Goal: Task Accomplishment & Management: Complete application form

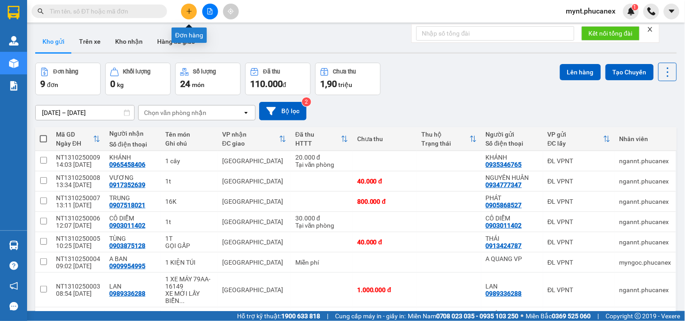
click at [186, 10] on icon "plus" at bounding box center [189, 11] width 6 height 6
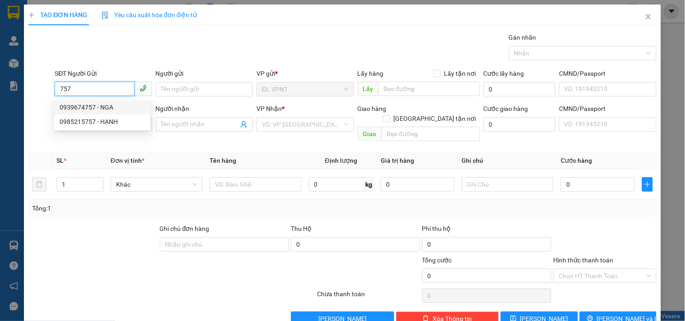
click at [122, 104] on div "0939674757 - NGA" at bounding box center [102, 107] width 85 height 10
type input "0939674757"
type input "NGA"
type input "0908609882"
type input "HẬU"
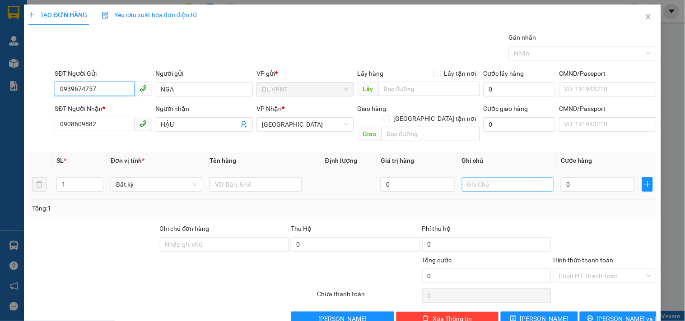
type input "0939674757"
click at [472, 177] on input "text" at bounding box center [508, 184] width 92 height 14
type input "công nợ"
click at [42, 179] on tr "1 Bất kỳ 0 công nợ 0" at bounding box center [342, 185] width 628 height 30
type input "26"
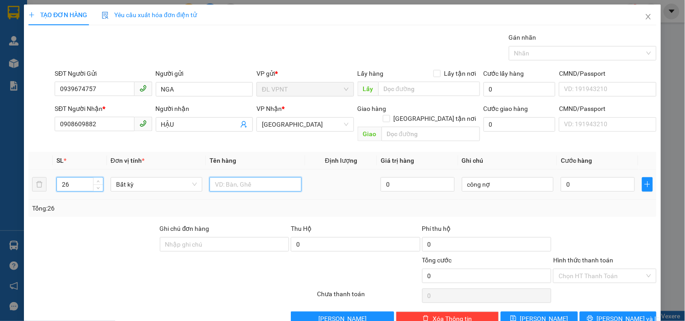
click at [266, 178] on input "text" at bounding box center [255, 184] width 92 height 14
type input "26"
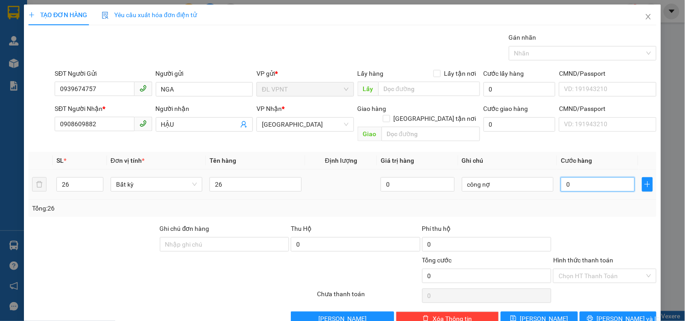
click at [588, 177] on input "0" at bounding box center [598, 184] width 74 height 14
type input "1"
type input "13"
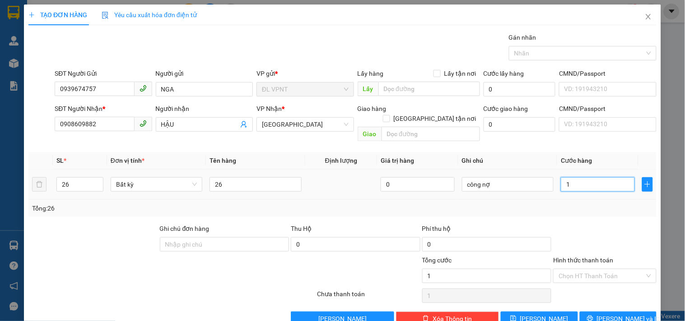
type input "13"
type input "130"
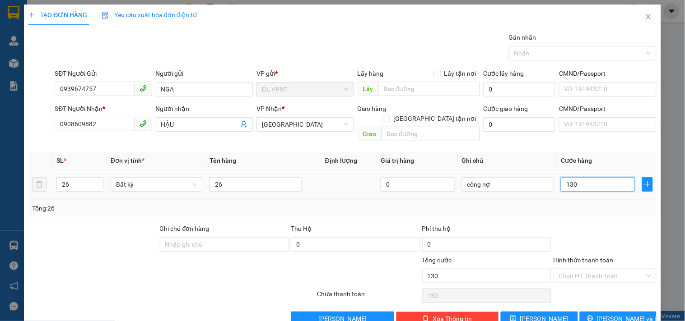
type input "1.300"
type input "1.300.000"
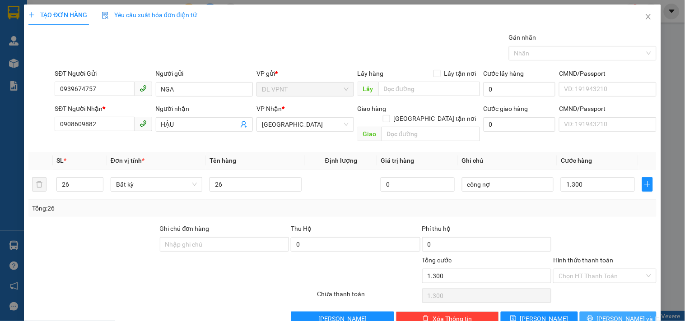
type input "1.300.000"
click at [606, 314] on span "[PERSON_NAME] và In" at bounding box center [628, 319] width 63 height 10
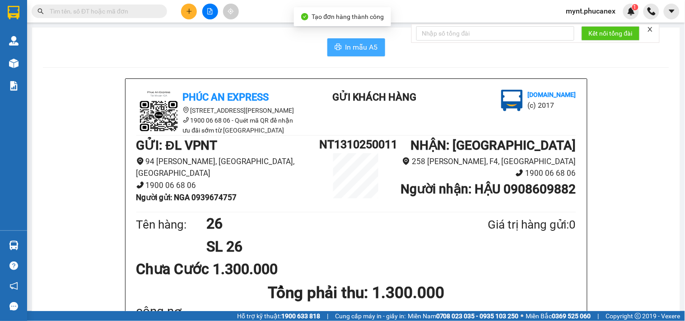
click at [357, 46] on span "In mẫu A5" at bounding box center [361, 47] width 32 height 11
click at [121, 11] on input "text" at bounding box center [103, 11] width 107 height 10
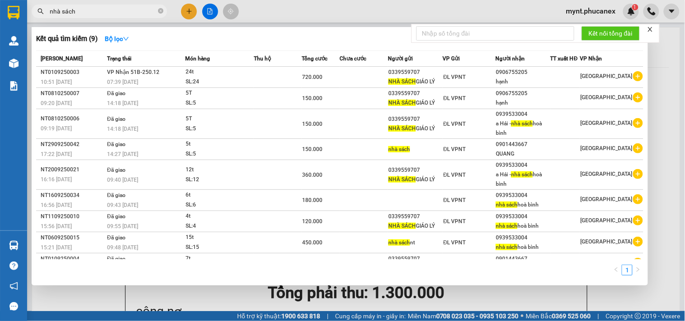
type input "nhà sách"
click at [186, 12] on div at bounding box center [342, 160] width 685 height 321
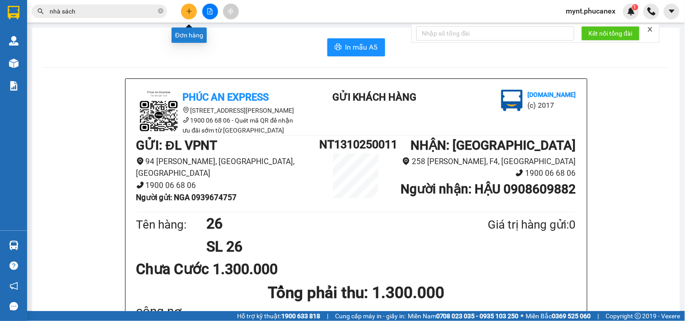
click at [186, 12] on icon "plus" at bounding box center [189, 11] width 6 height 6
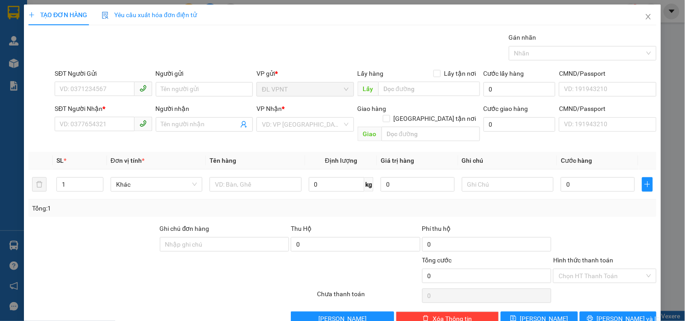
click at [116, 115] on div "SĐT Người Nhận *" at bounding box center [103, 111] width 97 height 14
click at [106, 124] on input "SĐT Người Nhận *" at bounding box center [94, 124] width 79 height 14
type input "0938268880"
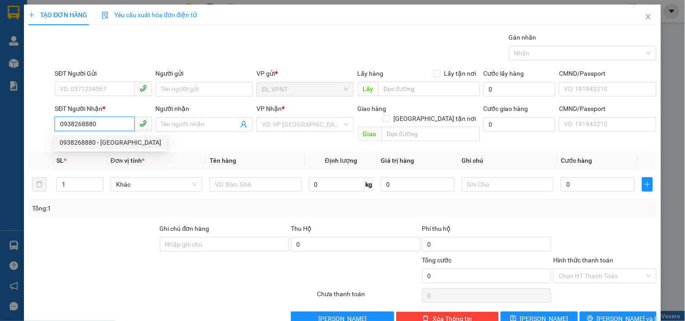
click at [82, 142] on div "0938268880 - HÀ ANH ĐỨC" at bounding box center [111, 143] width 102 height 10
type input "HÀ ANH ĐỨC"
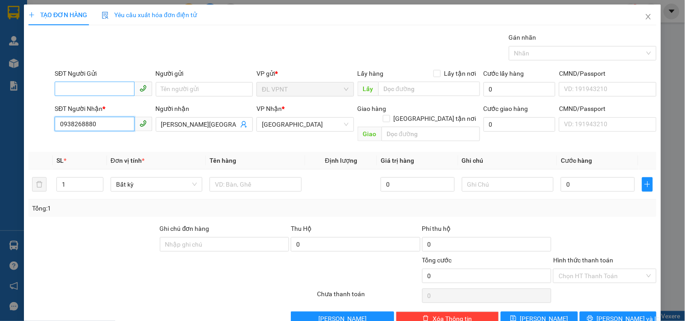
type input "0938268880"
click at [115, 89] on input "SĐT Người Gửi" at bounding box center [94, 89] width 79 height 14
click at [78, 108] on div "null lệ thi" at bounding box center [102, 107] width 85 height 10
click at [70, 226] on div at bounding box center [93, 240] width 131 height 32
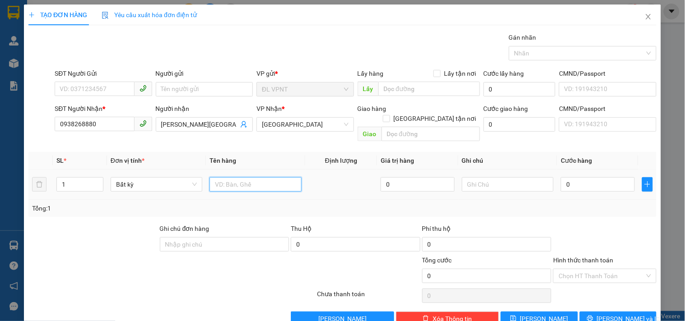
click at [220, 177] on input "text" at bounding box center [255, 184] width 92 height 14
type input "7tx"
drag, startPoint x: 70, startPoint y: 173, endPoint x: 20, endPoint y: 173, distance: 50.1
click at [28, 174] on div "TẠO ĐƠN HÀNG Yêu cầu xuất hóa đơn điện tử Transit Pickup Surcharge Ids Transit …" at bounding box center [342, 169] width 637 height 329
click at [37, 179] on tr "7 Bất kỳ 7tx 0 0" at bounding box center [342, 185] width 628 height 30
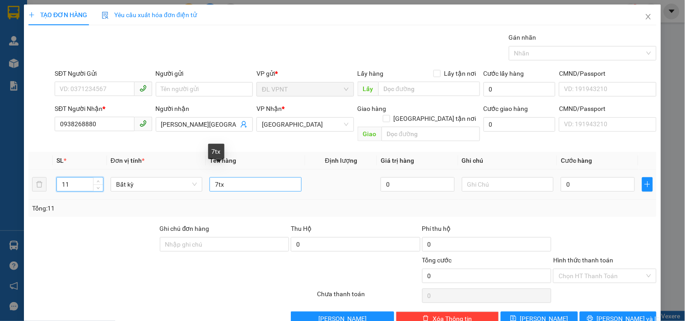
type input "11"
drag, startPoint x: 215, startPoint y: 176, endPoint x: 204, endPoint y: 178, distance: 10.5
click at [206, 178] on td "7tx" at bounding box center [255, 185] width 99 height 30
type input "11tx"
click at [581, 177] on input "0" at bounding box center [598, 184] width 74 height 14
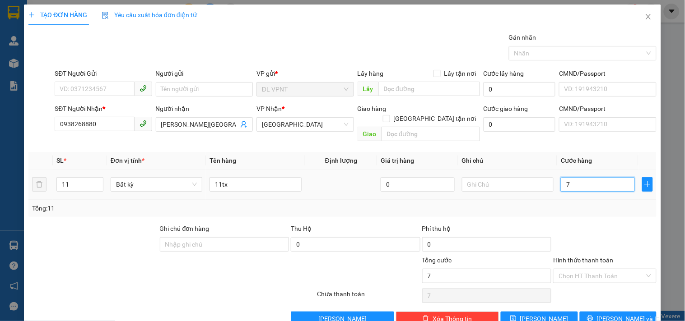
type input "7"
type input "77"
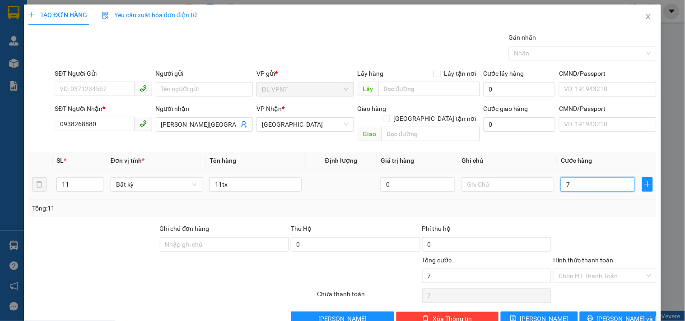
type input "77"
type input "770"
type input "770.000"
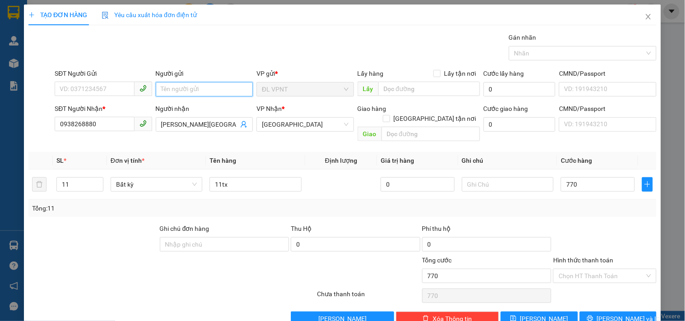
type input "770.000"
click at [218, 94] on input "Người gửi" at bounding box center [204, 89] width 97 height 14
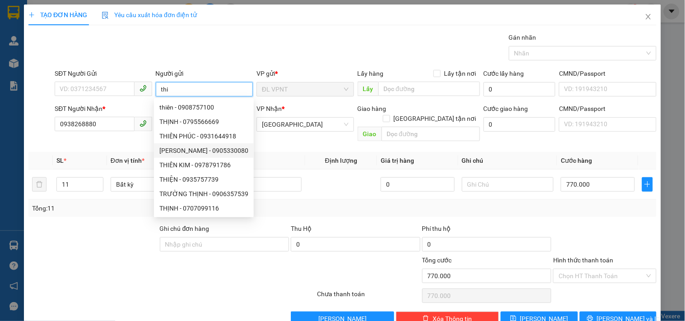
type input "thi"
click at [583, 274] on div "Hình thức thanh toán Chọn HT Thanh Toán" at bounding box center [604, 271] width 103 height 32
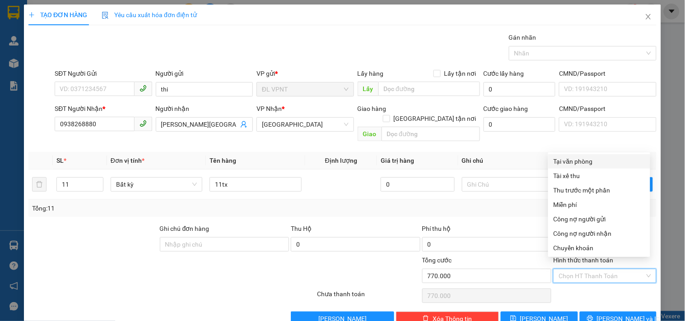
click at [586, 269] on input "Hình thức thanh toán" at bounding box center [601, 276] width 86 height 14
click at [574, 161] on div "Tại văn phòng" at bounding box center [598, 162] width 91 height 10
type input "0"
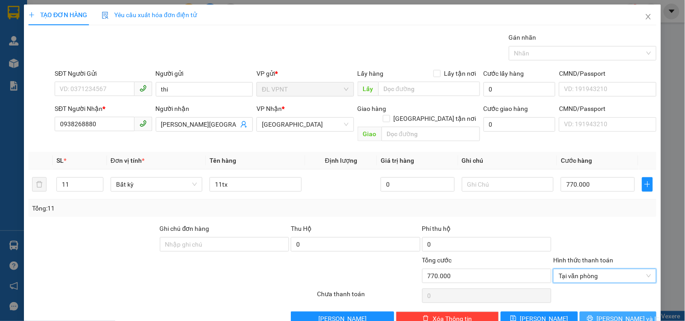
click at [587, 312] on button "[PERSON_NAME] và In" at bounding box center [617, 319] width 77 height 14
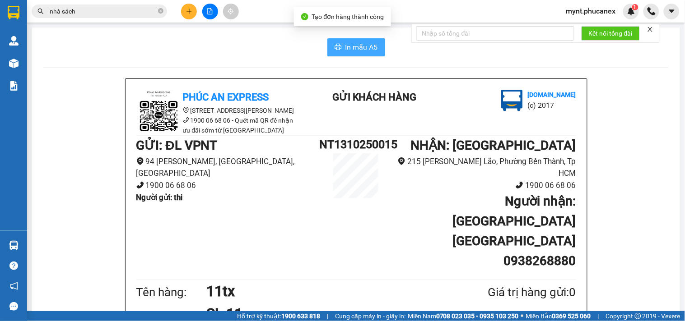
click at [357, 49] on span "In mẫu A5" at bounding box center [361, 47] width 32 height 11
click at [271, 176] on li "94 [PERSON_NAME], [GEOGRAPHIC_DATA], [GEOGRAPHIC_DATA]" at bounding box center [227, 168] width 183 height 24
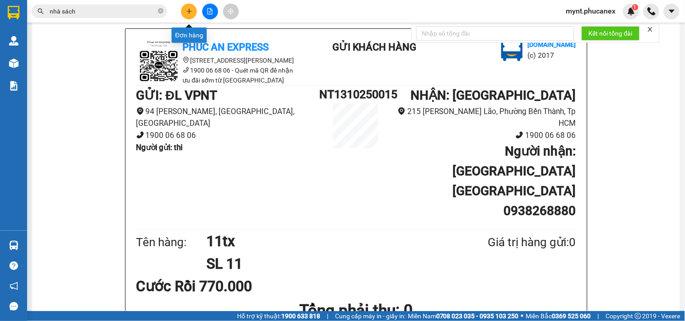
click at [187, 14] on icon "plus" at bounding box center [189, 11] width 6 height 6
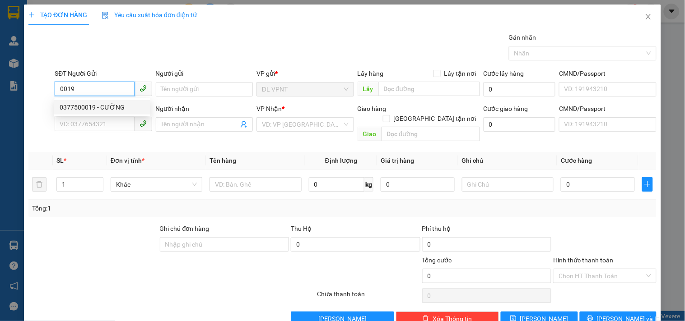
click at [94, 110] on div "0377500019 - CƯỜNG" at bounding box center [102, 107] width 85 height 10
type input "0377500019"
type input "CƯỜNG"
type input "0937376910"
type input "Thành"
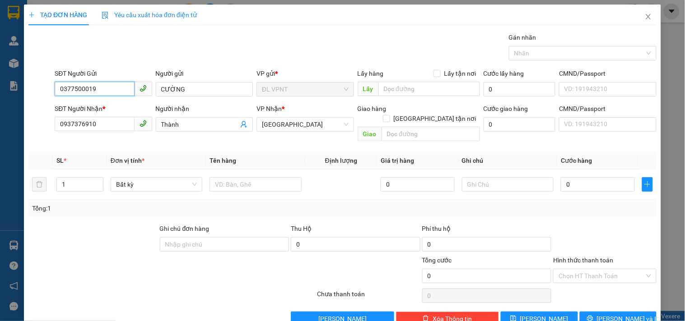
type input "0377500019"
click at [0, 0] on html "Kết quả tìm kiếm ( 9 ) Bộ lọc Mã ĐH Trạng thái Món hàng Thu hộ Tổng cước Chưa c…" at bounding box center [342, 160] width 685 height 321
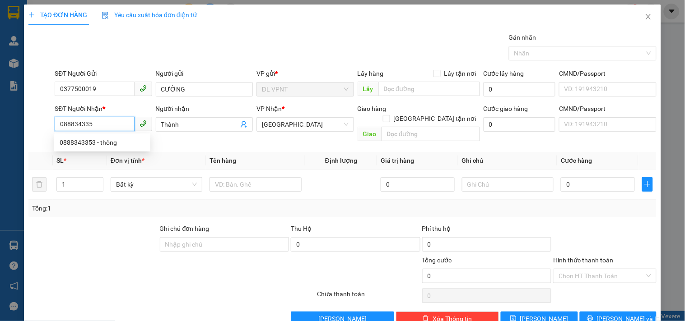
type input "0888343353"
click at [84, 145] on div "0888343353 - thông" at bounding box center [102, 143] width 85 height 10
type input "thông"
type input "0888343353"
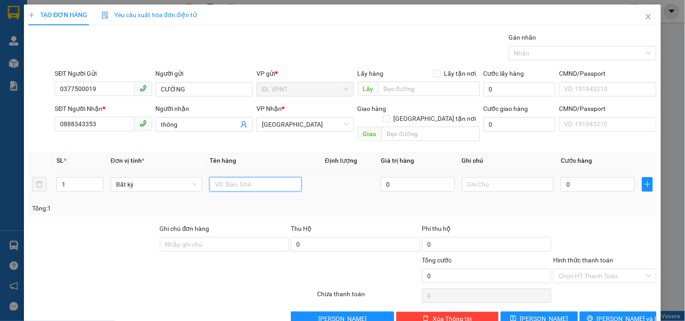
click at [245, 177] on input "text" at bounding box center [255, 184] width 92 height 14
type input "1tx"
click at [577, 177] on input "0" at bounding box center [598, 184] width 74 height 14
type input "3"
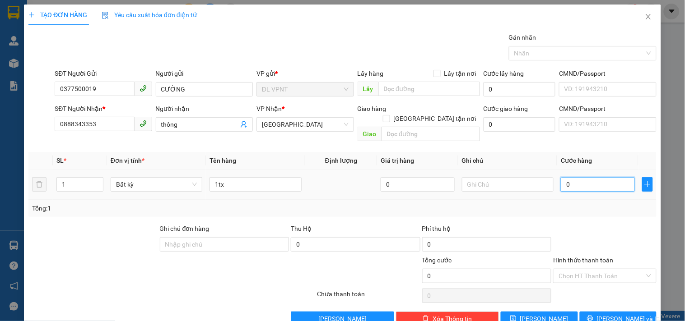
type input "3"
type input "30"
type input "30.000"
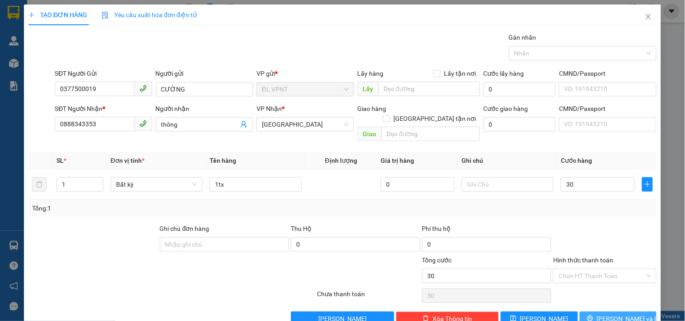
type input "30.000"
click at [602, 314] on button "[PERSON_NAME] và In" at bounding box center [617, 319] width 77 height 14
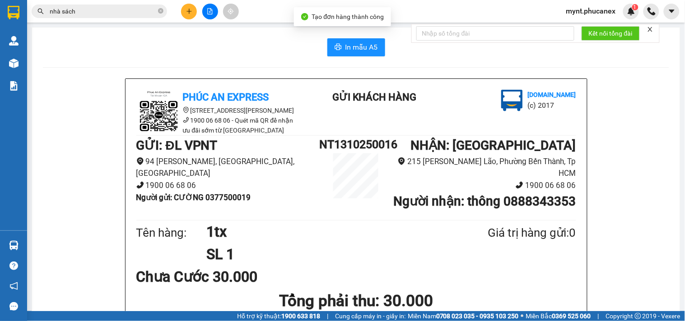
click at [327, 50] on button "In mẫu A5" at bounding box center [356, 47] width 58 height 18
click at [187, 6] on button at bounding box center [189, 12] width 16 height 16
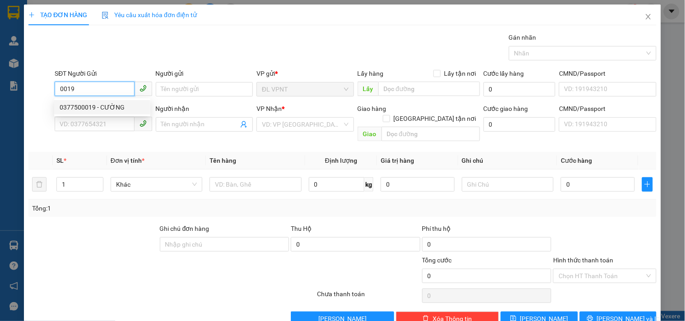
click at [86, 93] on input "0019" at bounding box center [94, 89] width 79 height 14
click at [74, 109] on div "0377500019 - CƯỜNG" at bounding box center [102, 107] width 85 height 10
type input "0377500019"
type input "CƯỜNG"
type input "0888343353"
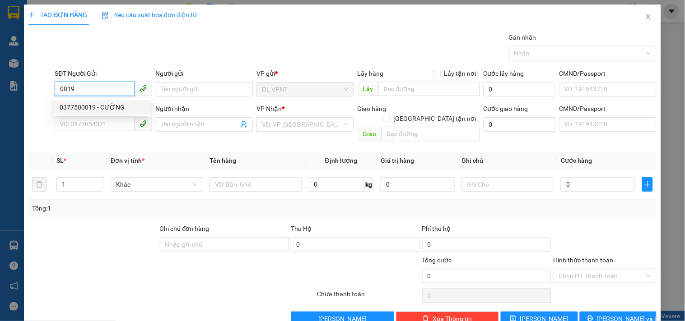
type input "thông"
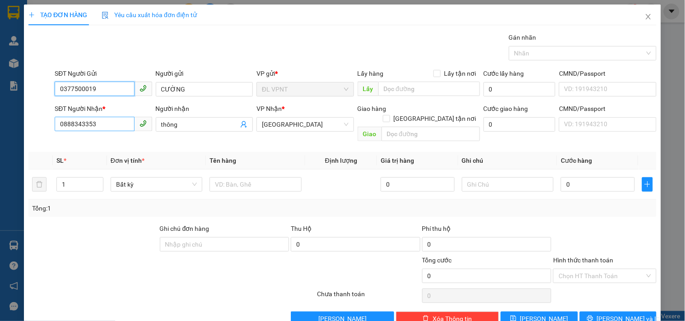
type input "0377500019"
drag, startPoint x: 100, startPoint y: 125, endPoint x: 0, endPoint y: 133, distance: 100.1
click at [0, 133] on div "TẠO ĐƠN HÀNG Yêu cầu xuất hóa đơn điện tử Transit Pickup Surcharge Ids Transit …" at bounding box center [342, 160] width 685 height 321
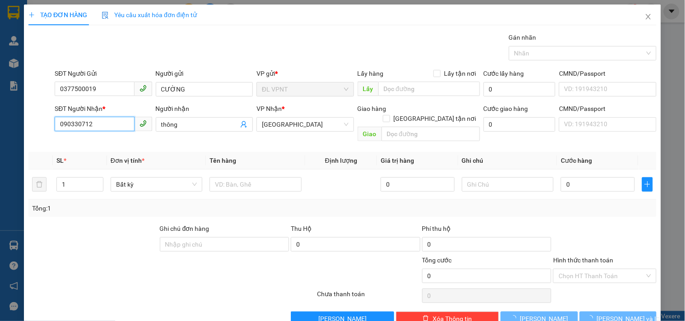
type input "0903307126"
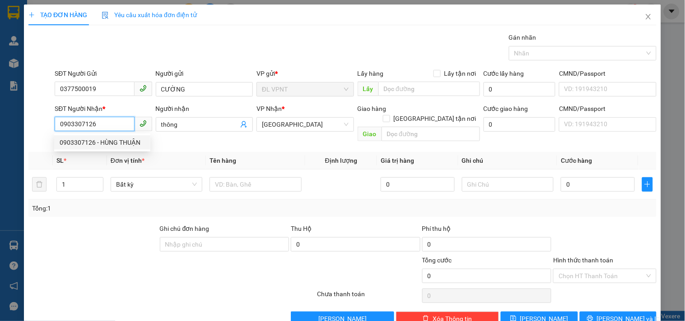
click at [91, 142] on div "0903307126 - HÙNG THUẬN" at bounding box center [102, 143] width 85 height 10
type input "HÙNG THUẬN"
type input "0903307126"
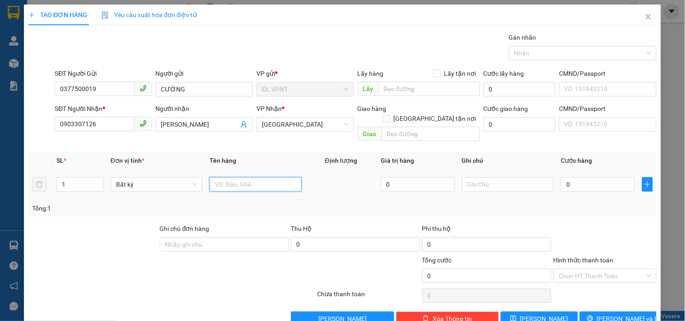
click at [251, 177] on input "text" at bounding box center [255, 184] width 92 height 14
type input "1tx"
click at [591, 177] on input "0" at bounding box center [598, 184] width 74 height 14
type input "4"
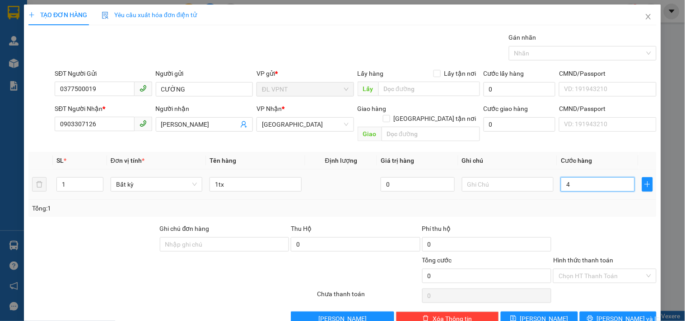
type input "4"
type input "40"
type input "40.000"
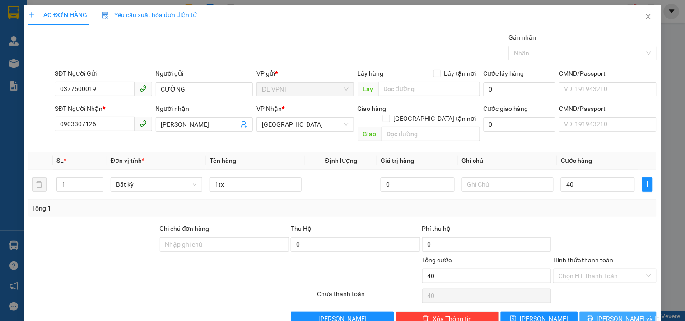
type input "40.000"
drag, startPoint x: 585, startPoint y: 309, endPoint x: 558, endPoint y: 283, distance: 38.3
click at [585, 312] on button "[PERSON_NAME] và In" at bounding box center [617, 319] width 77 height 14
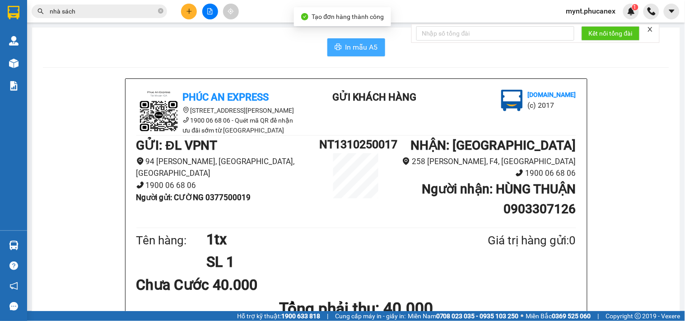
click at [353, 46] on span "In mẫu A5" at bounding box center [361, 47] width 32 height 11
drag, startPoint x: 355, startPoint y: 45, endPoint x: 484, endPoint y: 93, distance: 138.2
click at [355, 45] on span "In mẫu A5" at bounding box center [361, 47] width 32 height 11
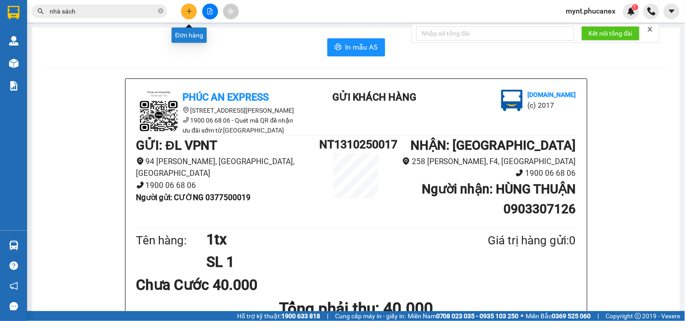
click at [190, 7] on button at bounding box center [189, 12] width 16 height 16
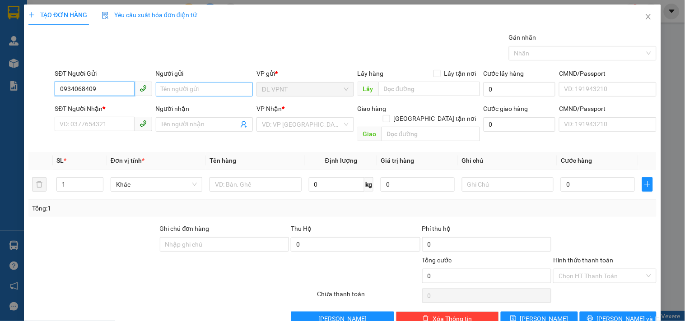
type input "0934068409"
click at [204, 93] on input "Người gửi" at bounding box center [204, 89] width 97 height 14
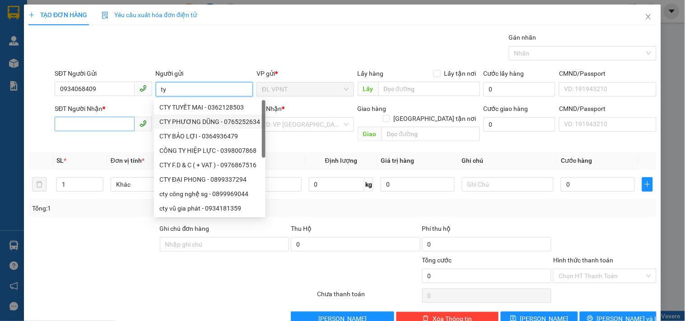
type input "ty"
click at [97, 119] on input "SĐT Người Nhận *" at bounding box center [94, 124] width 79 height 14
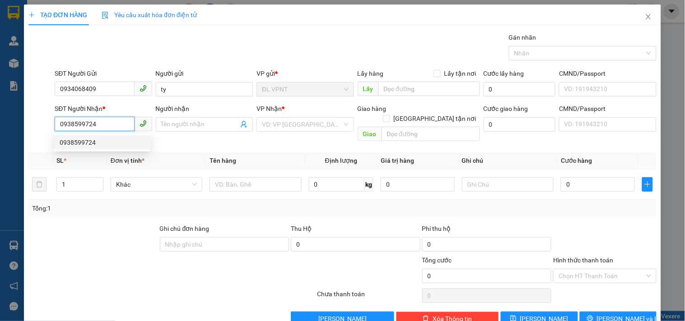
click at [97, 139] on div "0938599724" at bounding box center [102, 143] width 85 height 10
type input "0938599724"
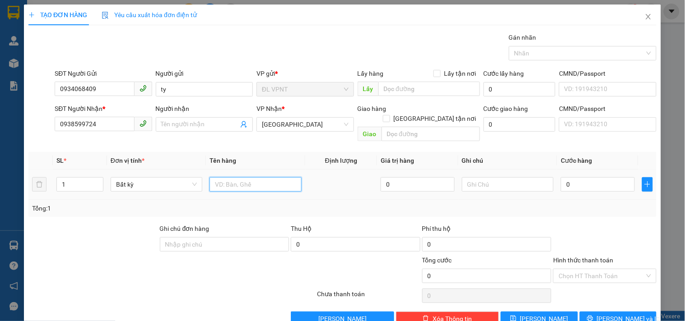
click at [249, 177] on input "text" at bounding box center [255, 184] width 92 height 14
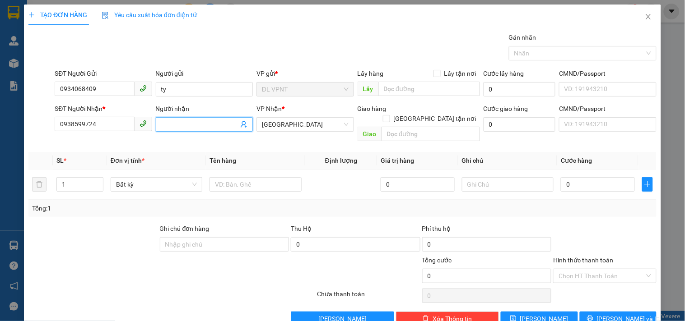
click at [161, 122] on input "Người nhận" at bounding box center [199, 125] width 77 height 10
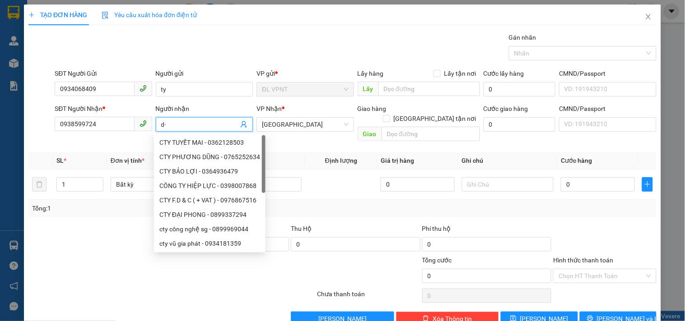
type input "d"
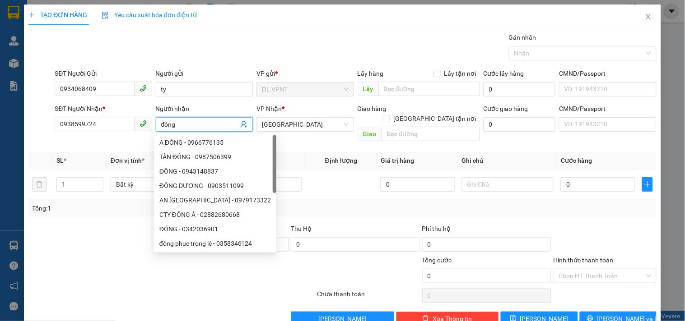
type input "đông"
click at [57, 224] on div at bounding box center [93, 240] width 131 height 32
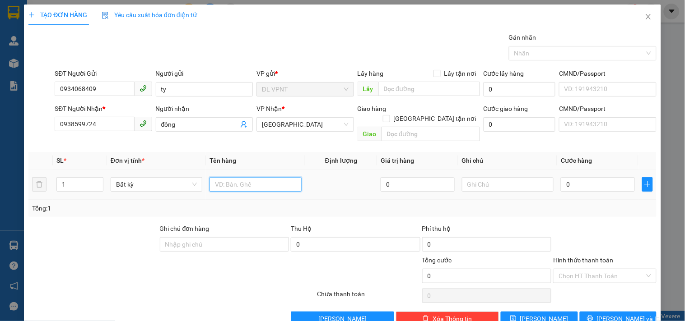
click at [291, 177] on input "text" at bounding box center [255, 184] width 92 height 14
type input "1tx"
click at [598, 177] on input "0" at bounding box center [598, 184] width 74 height 14
type input "3"
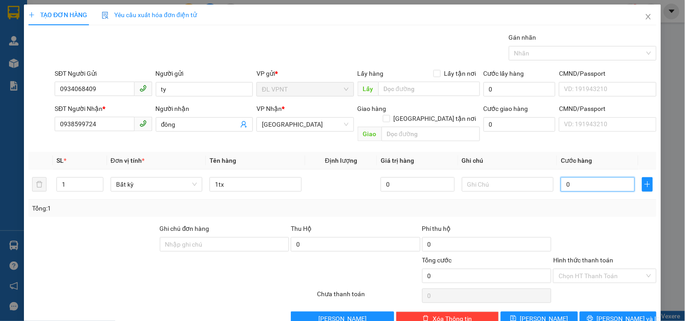
type input "3"
type input "30"
type input "30.000"
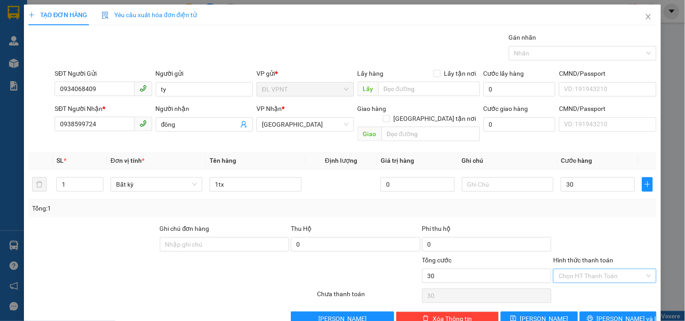
type input "30.000"
click at [606, 269] on input "Hình thức thanh toán" at bounding box center [601, 276] width 86 height 14
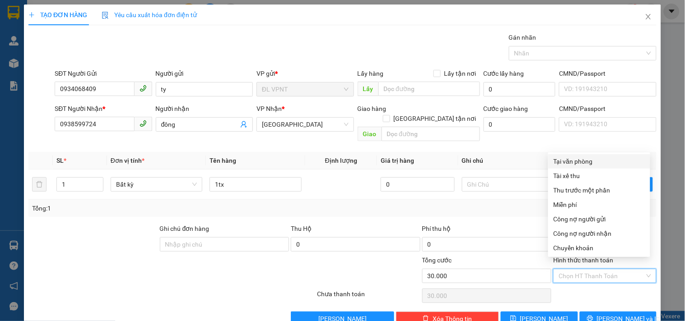
click at [563, 158] on div "Tại văn phòng" at bounding box center [598, 162] width 91 height 10
type input "0"
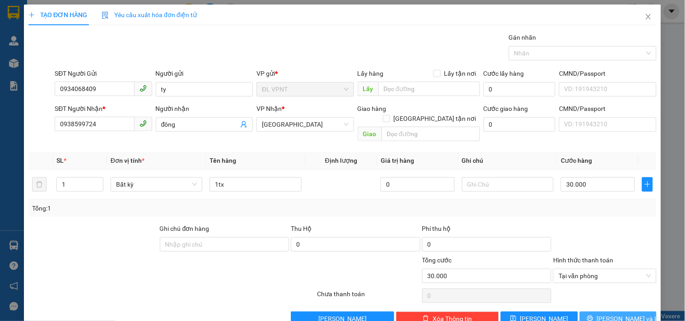
click at [587, 312] on button "[PERSON_NAME] và In" at bounding box center [617, 319] width 77 height 14
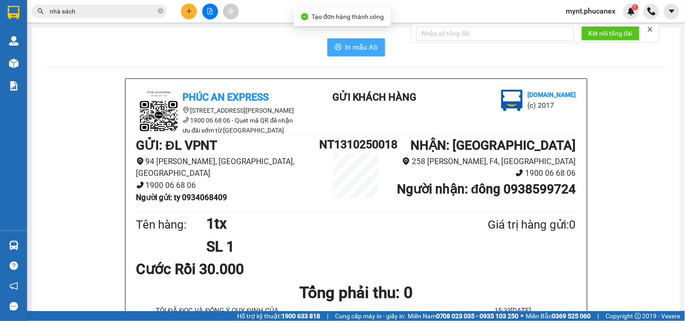
click at [348, 43] on span "In mẫu A5" at bounding box center [361, 47] width 32 height 11
click at [95, 52] on div "In mẫu A5" at bounding box center [356, 47] width 626 height 18
click at [87, 4] on div "Kết quả tìm kiếm ( 9 ) Bộ lọc Mã ĐH Trạng thái Món hàng Thu hộ Tổng cước Chưa c…" at bounding box center [88, 12] width 176 height 16
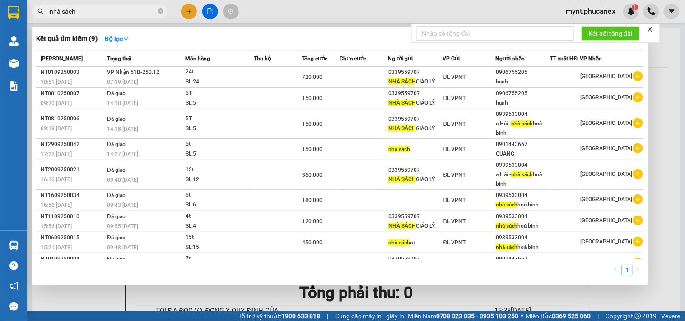
click at [83, 9] on input "nhà sách" at bounding box center [103, 11] width 107 height 10
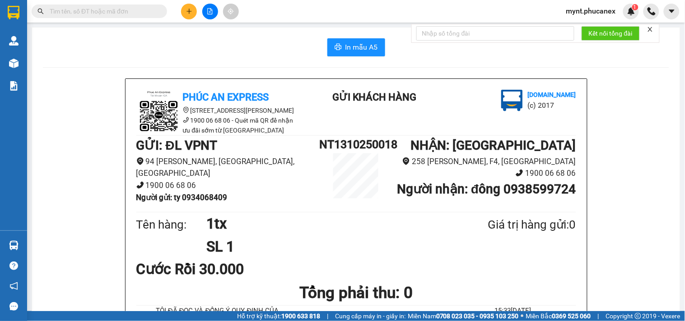
click at [89, 12] on input "text" at bounding box center [103, 11] width 107 height 10
click at [80, 15] on input "text" at bounding box center [103, 11] width 107 height 10
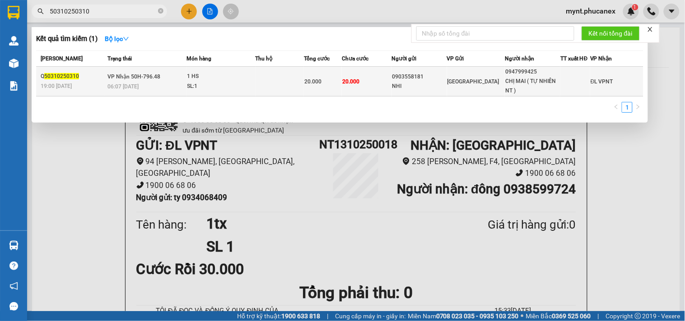
type input "50310250310"
click at [112, 82] on div "06:07 - 04/10" at bounding box center [146, 87] width 79 height 10
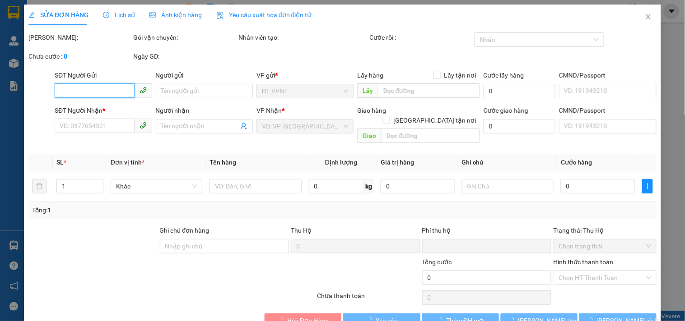
type input "0903558181"
type input "NHI"
type input "0947999425"
type input "CHỊ MAI ( TỰ NHIÊN NT )"
type input "0"
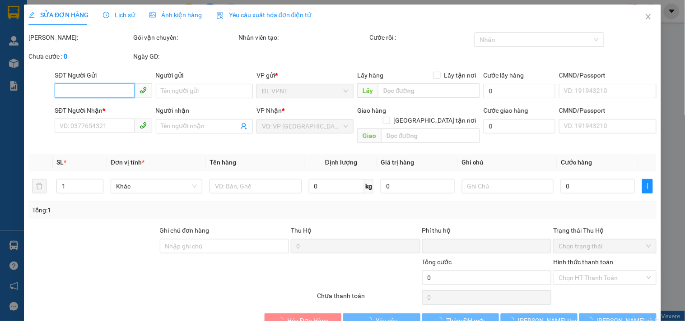
type input "20.000"
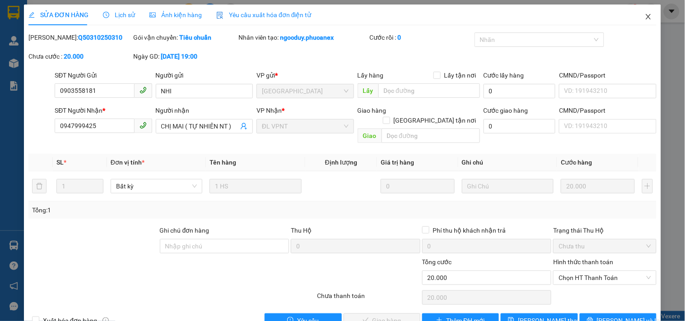
click at [645, 15] on icon "close" at bounding box center [647, 16] width 5 height 5
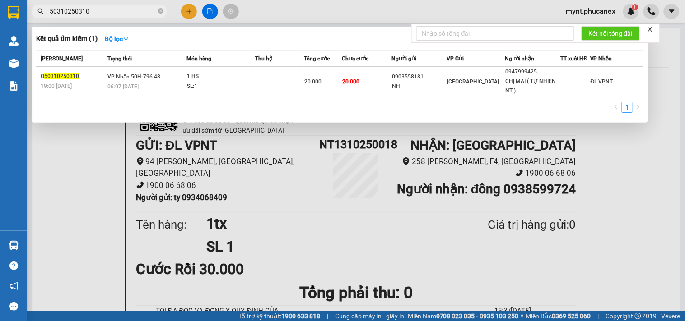
click at [124, 9] on input "50310250310" at bounding box center [103, 11] width 107 height 10
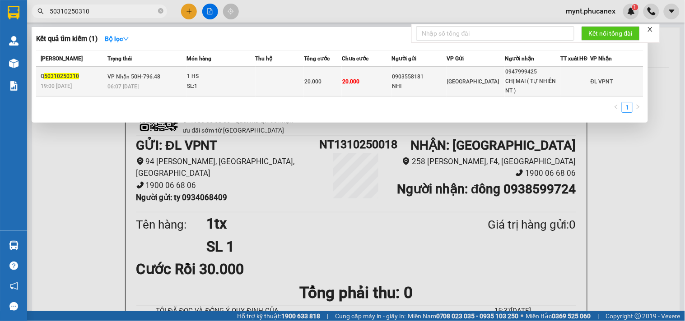
click at [453, 87] on td "[GEOGRAPHIC_DATA]" at bounding box center [476, 82] width 58 height 30
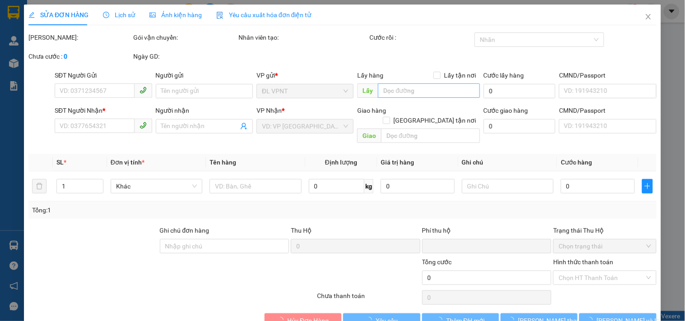
type input "0903558181"
type input "NHI"
type input "0947999425"
type input "CHỊ MAI ( TỰ NHIÊN NT )"
type input "0"
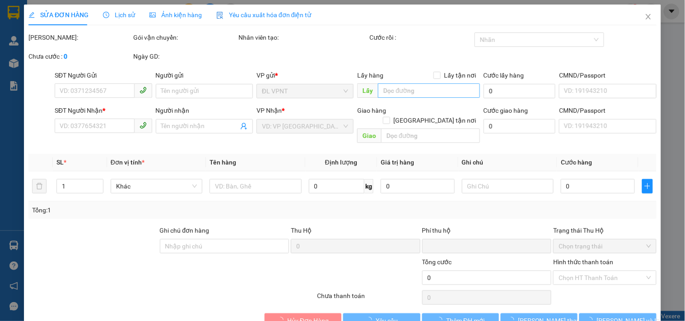
type input "20.000"
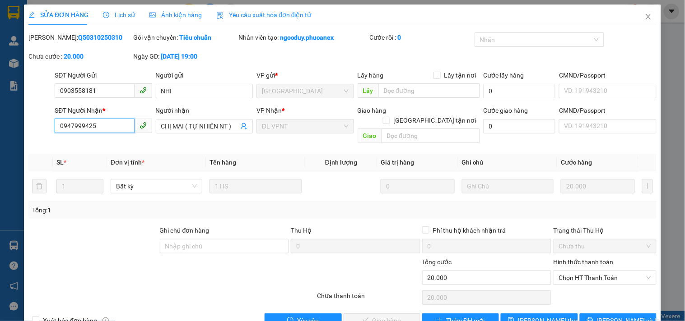
drag, startPoint x: 74, startPoint y: 123, endPoint x: 17, endPoint y: 123, distance: 57.3
click at [17, 123] on div "SỬA ĐƠN HÀNG Lịch sử Ảnh kiện hàng Yêu cầu xuất hóa đơn điện tử Total Paid Fee …" at bounding box center [342, 160] width 685 height 321
click at [638, 12] on span "Close" at bounding box center [647, 17] width 25 height 25
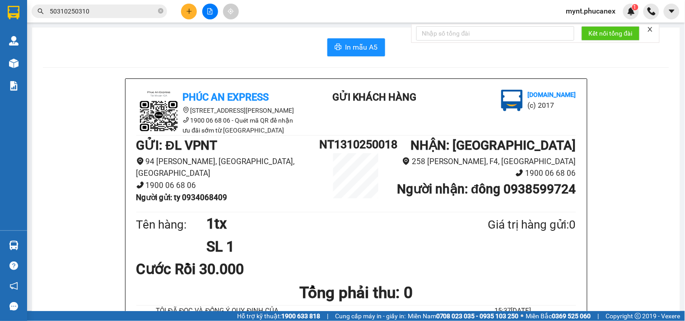
click at [48, 6] on span "50310250310" at bounding box center [99, 12] width 135 height 14
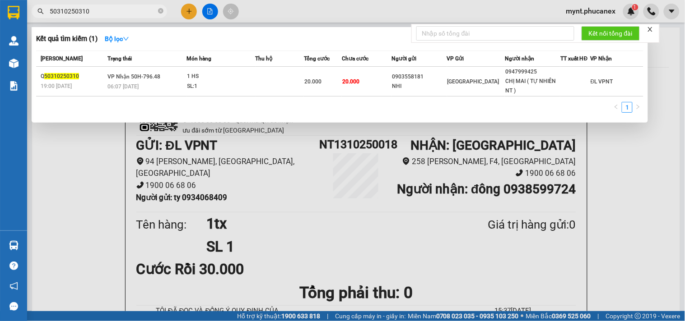
click at [74, 17] on span "50310250310" at bounding box center [99, 12] width 135 height 14
click at [78, 9] on input "50310250310" at bounding box center [103, 11] width 107 height 10
paste input "0947999425"
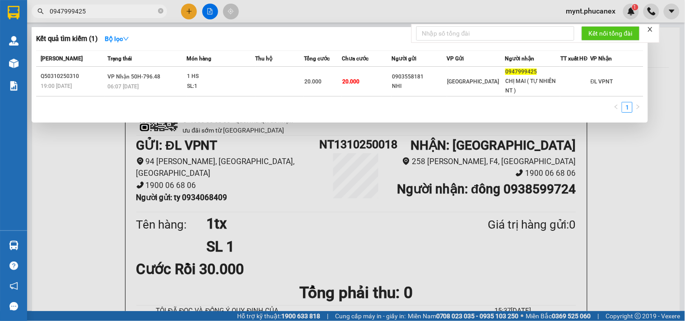
type input "0947999425"
click at [77, 149] on div at bounding box center [342, 160] width 685 height 321
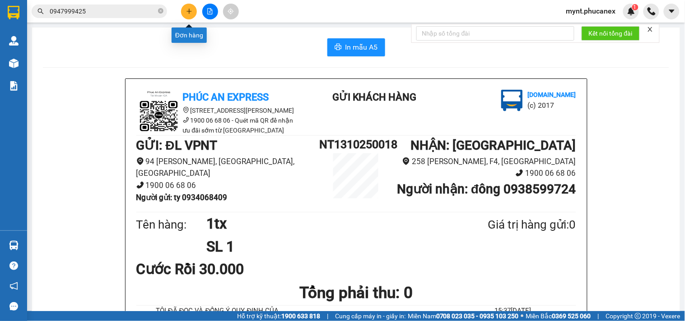
click at [187, 16] on button at bounding box center [189, 12] width 16 height 16
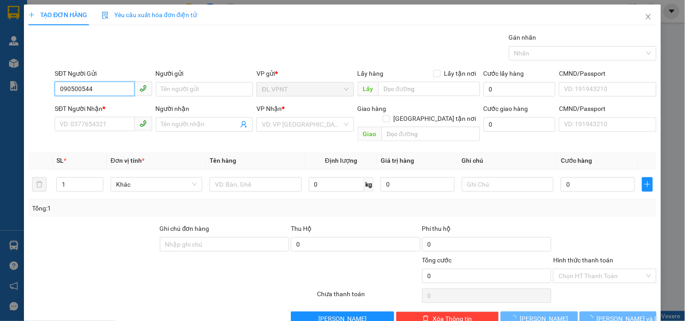
type input "0905005445"
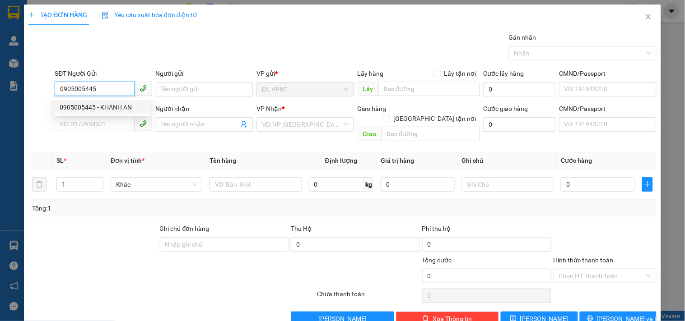
click at [104, 101] on div "0905005445 - KHÁNH AN" at bounding box center [102, 107] width 96 height 14
type input "KHÁNH AN"
type input "0938860048"
type input "khải phát"
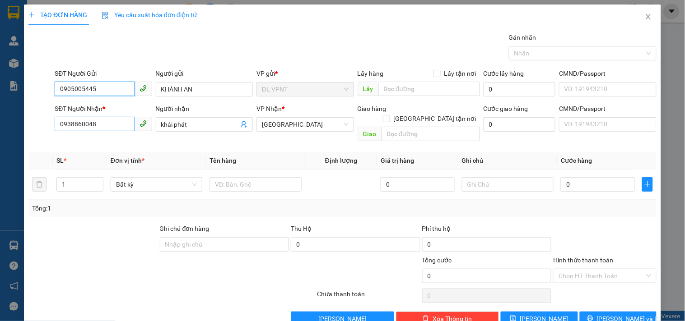
type input "0905005445"
drag, startPoint x: 107, startPoint y: 125, endPoint x: 0, endPoint y: 0, distance: 165.2
click at [0, 10] on div "TẠO ĐƠN HÀNG Yêu cầu xuất hóa đơn điện tử Transit Pickup Surcharge Ids Transit …" at bounding box center [342, 160] width 685 height 321
type input "0908995434"
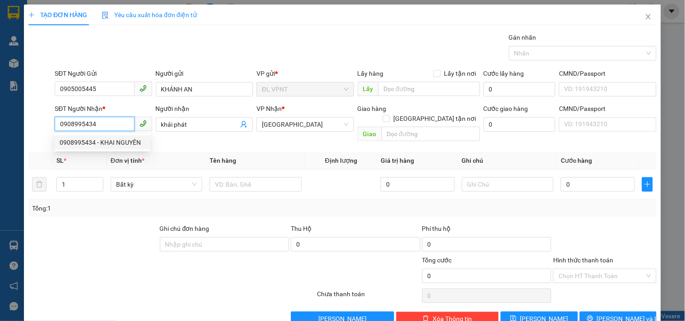
click at [88, 143] on div "0908995434 - KHAI NGUYÊN" at bounding box center [102, 143] width 85 height 10
type input "KHAI NGUYÊN"
type input "0908995434"
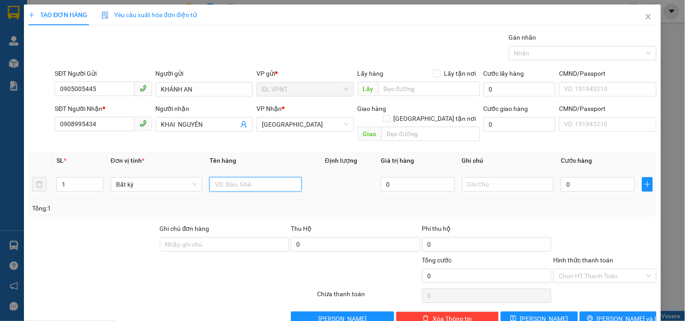
click at [277, 177] on input "text" at bounding box center [255, 184] width 92 height 14
type input "1h đen"
click at [572, 177] on input "0" at bounding box center [598, 184] width 74 height 14
type input "3"
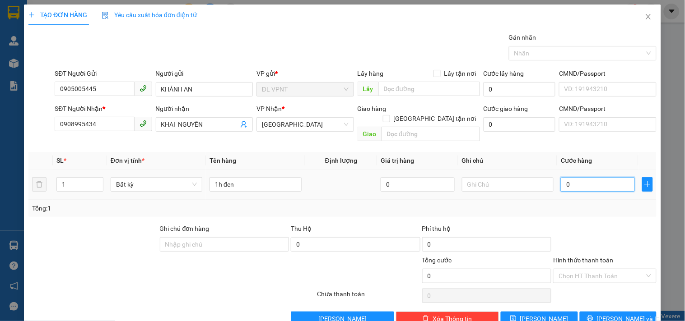
type input "3"
type input "30"
type input "30.000"
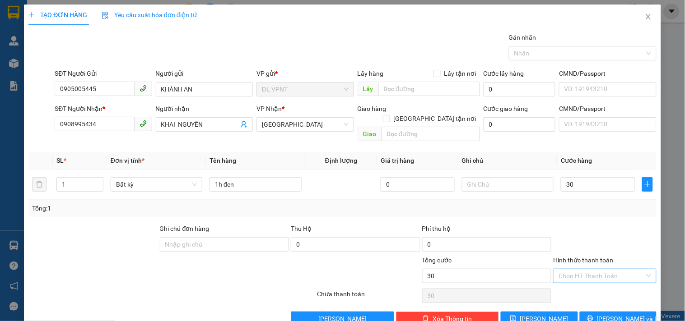
type input "30.000"
click at [568, 269] on input "Hình thức thanh toán" at bounding box center [601, 276] width 86 height 14
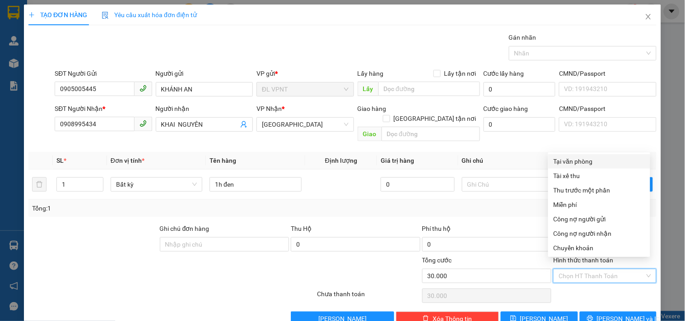
click at [575, 160] on div "Tại văn phòng" at bounding box center [598, 162] width 91 height 10
type input "0"
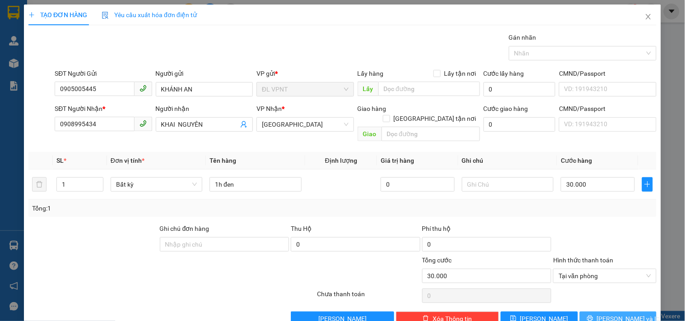
click at [582, 312] on button "[PERSON_NAME] và In" at bounding box center [617, 319] width 77 height 14
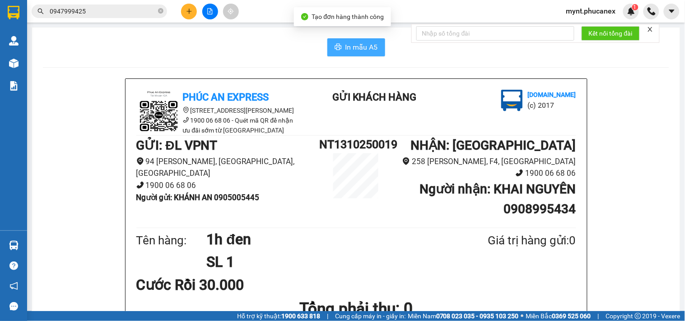
click at [348, 53] on button "In mẫu A5" at bounding box center [356, 47] width 58 height 18
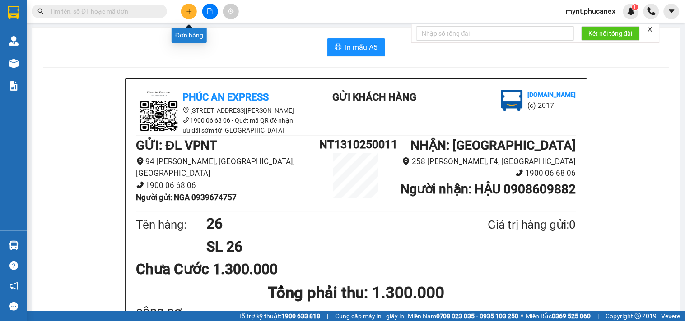
click at [187, 8] on icon "plus" at bounding box center [189, 11] width 6 height 6
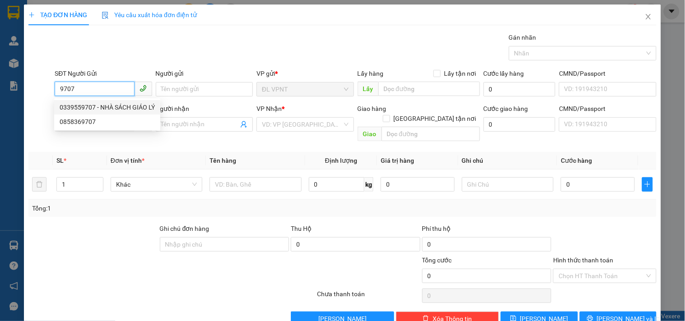
click at [123, 107] on div "0339559707 - NHÀ SÁCH GIÁO LÝ" at bounding box center [107, 107] width 95 height 10
type input "0339559707"
type input "NHÀ SÁCH GIÁO LÝ"
type input "0906755205"
type input "hạnh"
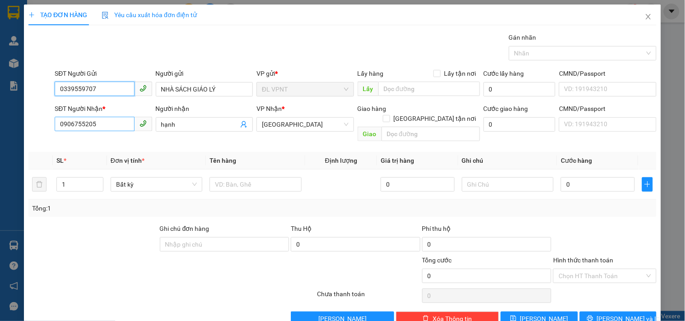
type input "0339559707"
drag, startPoint x: 113, startPoint y: 123, endPoint x: 0, endPoint y: 102, distance: 114.9
click at [0, 102] on div "TẠO ĐƠN HÀNG Yêu cầu xuất hóa đơn điện tử Transit Pickup Surcharge Ids Transit …" at bounding box center [342, 160] width 685 height 321
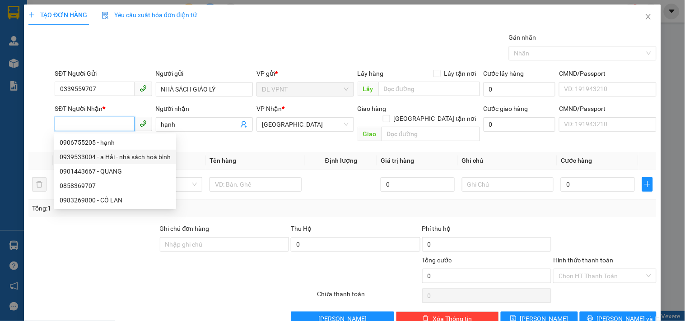
click at [106, 159] on div "0939533004 - a Hải - nhà sách hoà bình" at bounding box center [115, 157] width 111 height 10
type input "0939533004"
type input "a Hải - nhà sách hoà bình"
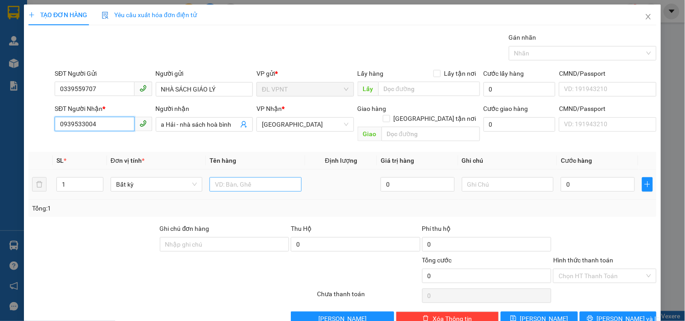
type input "0939533004"
click at [219, 177] on input "text" at bounding box center [255, 184] width 92 height 14
type input "9t"
drag, startPoint x: 77, startPoint y: 175, endPoint x: 0, endPoint y: 168, distance: 77.0
click at [0, 173] on div "TẠO ĐƠN HÀNG Yêu cầu xuất hóa đơn điện tử Transit Pickup Surcharge Ids Transit …" at bounding box center [342, 160] width 685 height 321
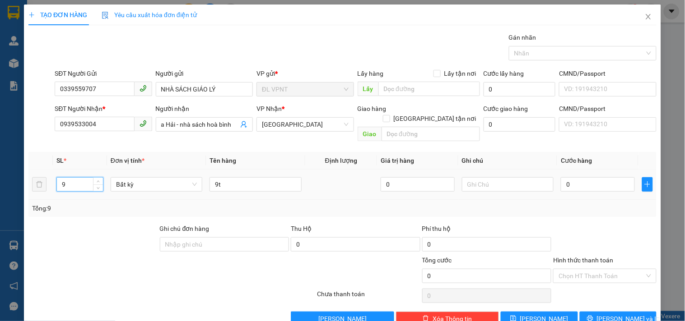
type input "9"
click at [592, 184] on td "0" at bounding box center [597, 185] width 81 height 30
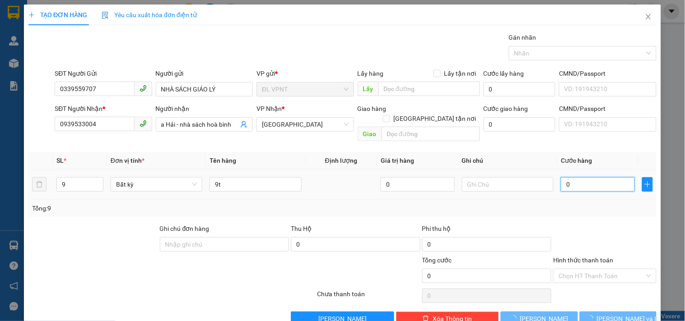
click at [589, 180] on input "0" at bounding box center [598, 184] width 74 height 14
type input "27"
type input "270"
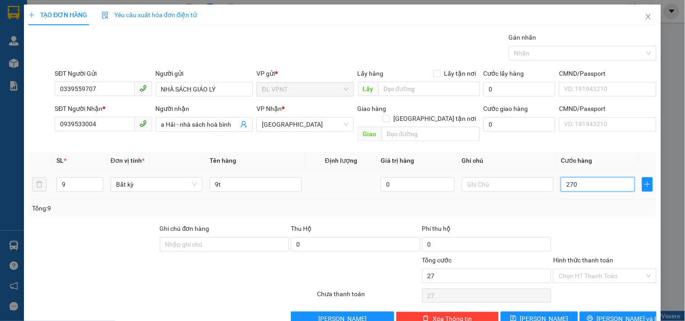
type input "270"
type input "270.000"
click at [576, 269] on input "Hình thức thanh toán" at bounding box center [601, 276] width 86 height 14
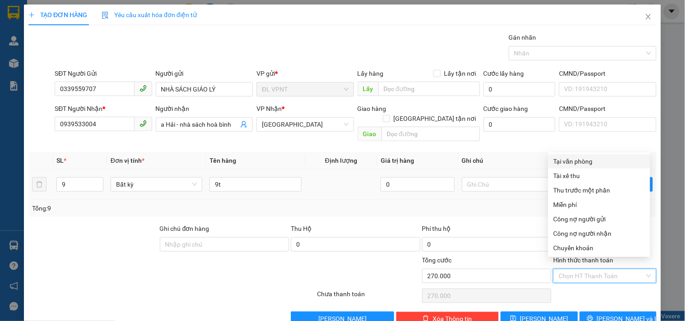
click at [567, 161] on div "Tại văn phòng" at bounding box center [598, 162] width 91 height 10
type input "0"
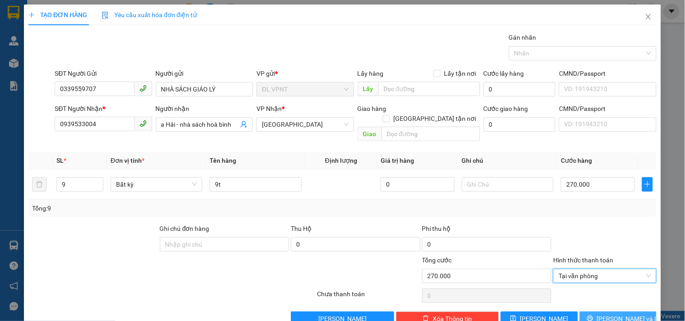
click at [587, 312] on button "[PERSON_NAME] và In" at bounding box center [617, 319] width 77 height 14
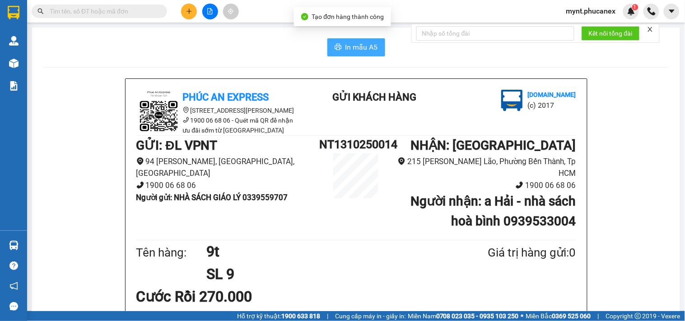
click at [348, 43] on span "In mẫu A5" at bounding box center [361, 47] width 32 height 11
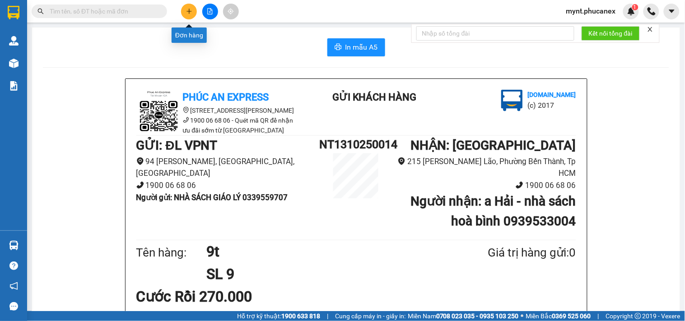
click at [185, 13] on button at bounding box center [189, 12] width 16 height 16
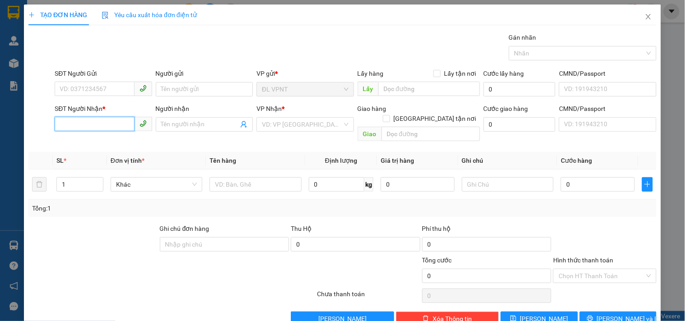
click at [111, 128] on input "SĐT Người Nhận *" at bounding box center [94, 124] width 79 height 14
click at [92, 153] on div "0933236266 - thủy" at bounding box center [102, 157] width 85 height 10
type input "0933236266"
type input "thủy"
type input "0933236266"
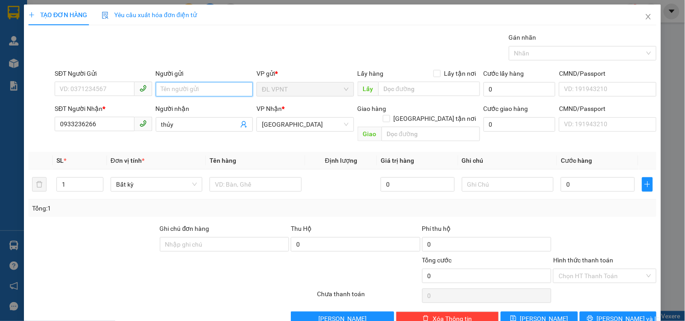
click at [170, 90] on input "Người gửi" at bounding box center [204, 89] width 97 height 14
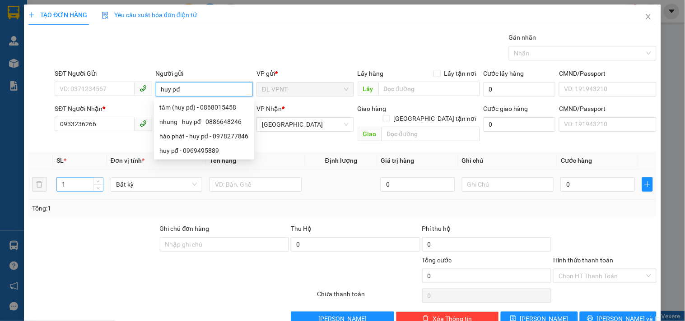
type input "huy pđ"
click at [75, 178] on input "1" at bounding box center [80, 185] width 46 height 14
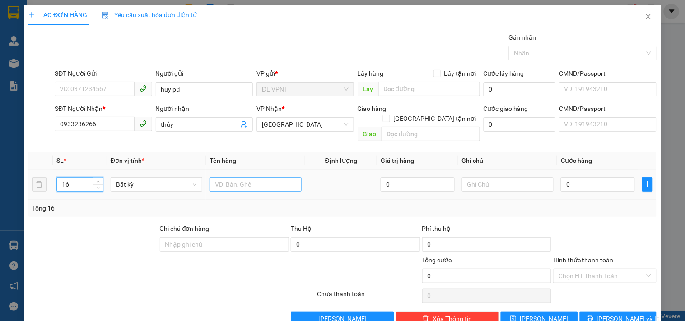
type input "16"
click at [241, 177] on input "text" at bounding box center [255, 184] width 92 height 14
type input "16tx"
click at [476, 177] on input "text" at bounding box center [508, 184] width 92 height 14
type input "công nợ"
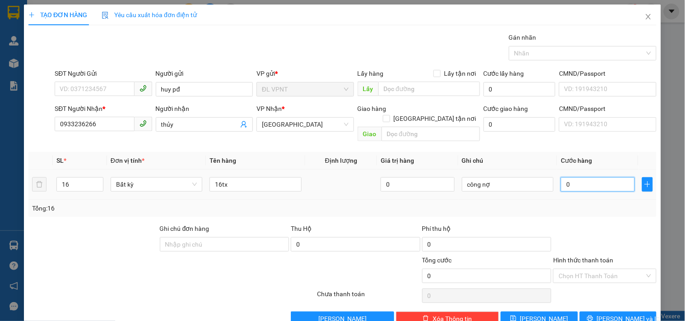
click at [578, 177] on input "0" at bounding box center [598, 184] width 74 height 14
type input "1"
type input "11"
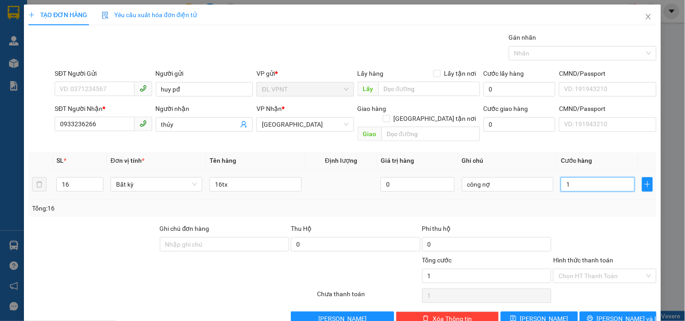
type input "11"
type input "11.000"
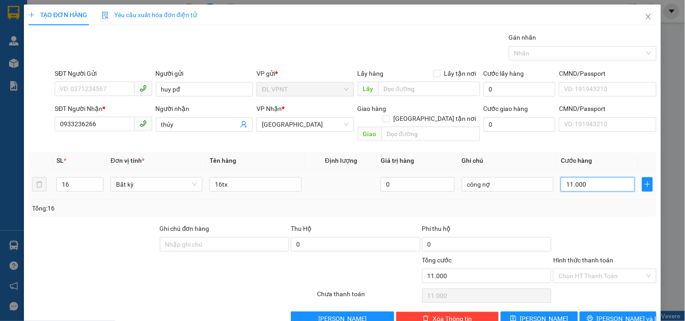
click at [597, 177] on input "11.000" at bounding box center [598, 184] width 74 height 14
type input "1"
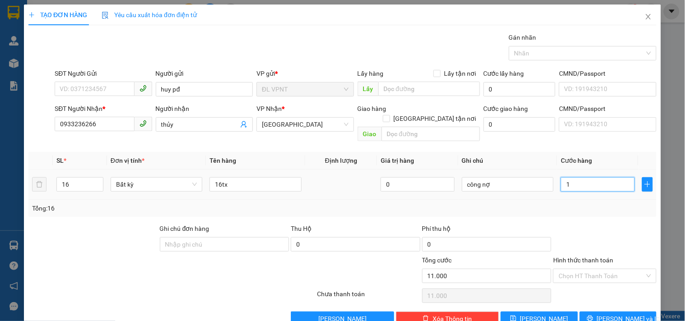
type input "1"
type input "11"
type input "112"
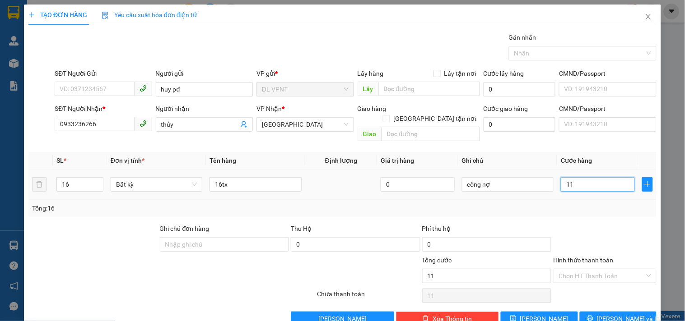
type input "112"
type input "1.120"
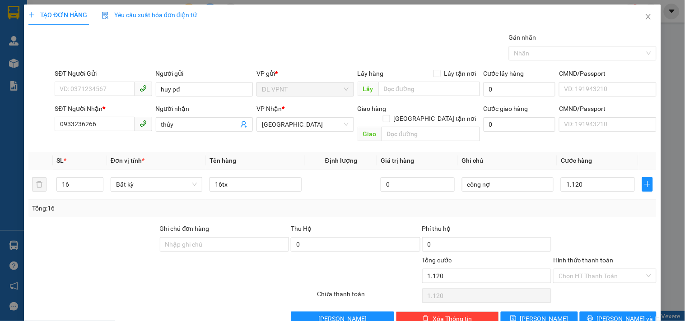
type input "1.120.000"
click at [589, 224] on div at bounding box center [604, 240] width 105 height 32
click at [597, 312] on button "[PERSON_NAME] và In" at bounding box center [617, 319] width 77 height 14
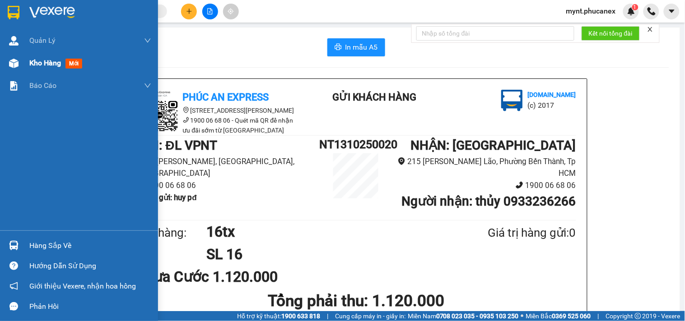
click at [55, 67] on span "Kho hàng" at bounding box center [45, 63] width 32 height 9
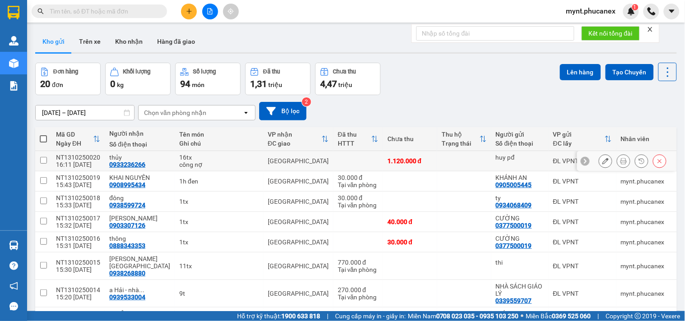
click at [602, 159] on icon at bounding box center [605, 161] width 6 height 6
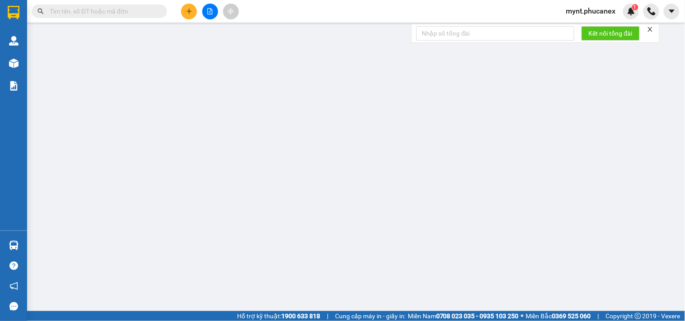
type input "huy pđ"
type input "0933236266"
type input "thủy"
type input "0"
type input "1.120.000"
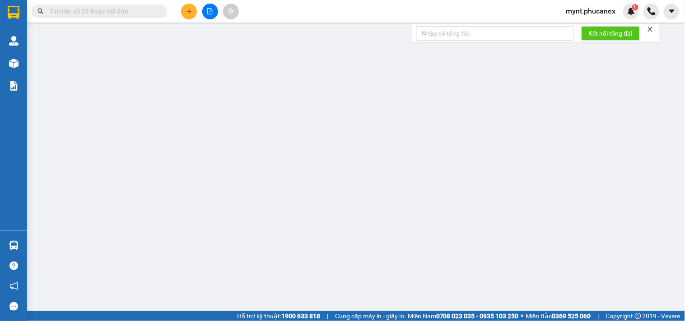
type input "1.120.000"
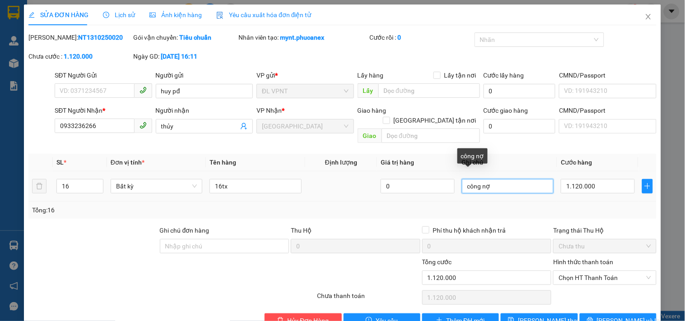
click at [500, 179] on input "công nợ" at bounding box center [508, 186] width 92 height 14
type input "công nợ, q5"
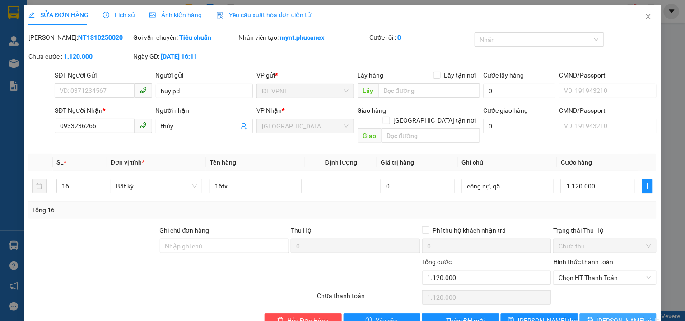
click at [593, 317] on icon "printer" at bounding box center [590, 320] width 6 height 6
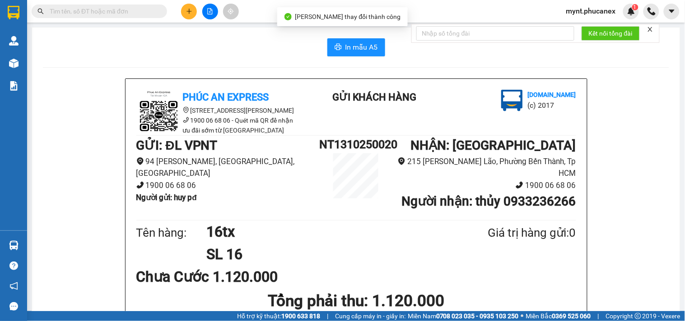
scroll to position [50, 0]
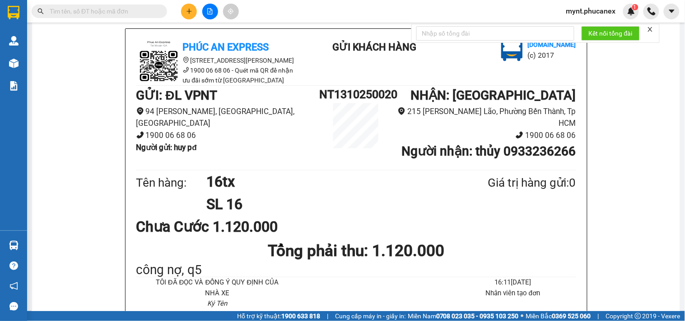
drag, startPoint x: 165, startPoint y: 175, endPoint x: 179, endPoint y: 161, distance: 19.8
click at [165, 175] on div "Tên hàng:" at bounding box center [171, 183] width 70 height 19
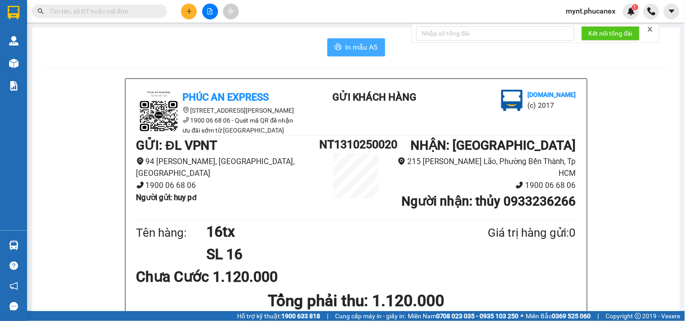
click at [334, 47] on icon "printer" at bounding box center [337, 46] width 7 height 7
